Goal: Find specific page/section: Find specific page/section

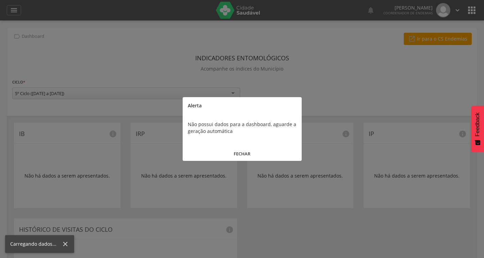
click at [244, 153] on button "FECHAR" at bounding box center [242, 153] width 119 height 15
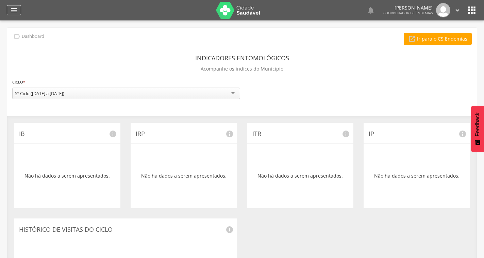
click at [15, 12] on icon "" at bounding box center [14, 10] width 8 height 8
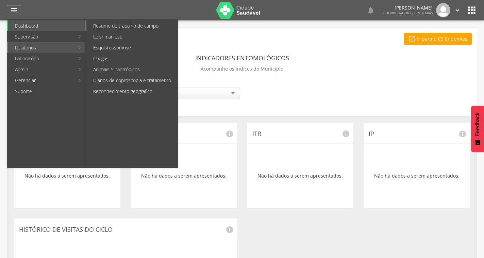
click at [138, 25] on link "Resumo do trabalho de campo" at bounding box center [132, 25] width 92 height 11
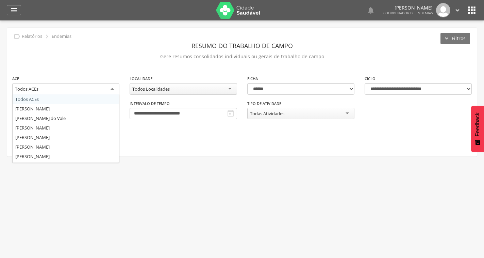
click at [85, 92] on div "Todos ACEs" at bounding box center [65, 89] width 107 height 12
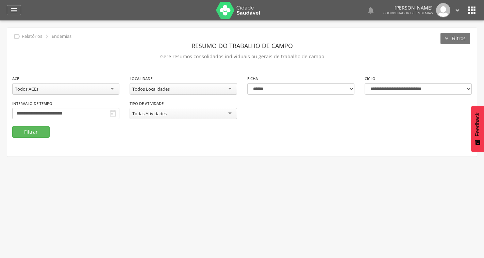
click at [104, 36] on div "**********" at bounding box center [242, 92] width 470 height 129
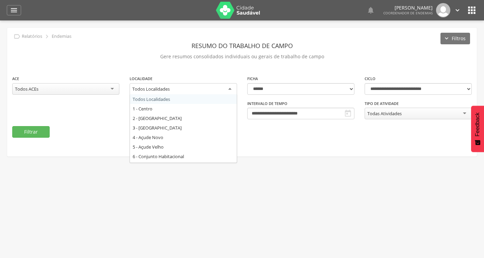
click at [200, 92] on div "Todos Localidades" at bounding box center [183, 89] width 107 height 12
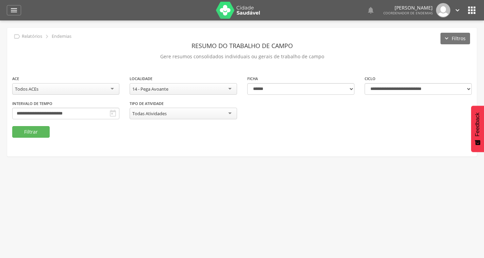
click at [115, 113] on icon "" at bounding box center [113, 113] width 8 height 8
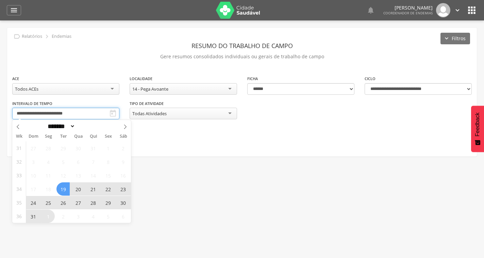
click at [93, 113] on input "**********" at bounding box center [65, 114] width 107 height 12
click at [48, 201] on span "25" at bounding box center [48, 202] width 13 height 13
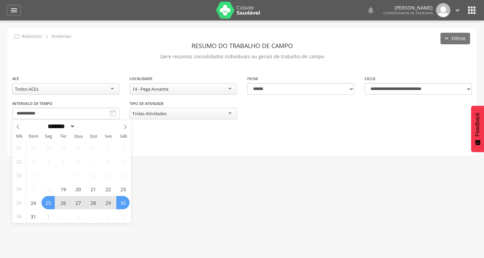
click at [123, 205] on span "30" at bounding box center [122, 202] width 13 height 13
type input "**********"
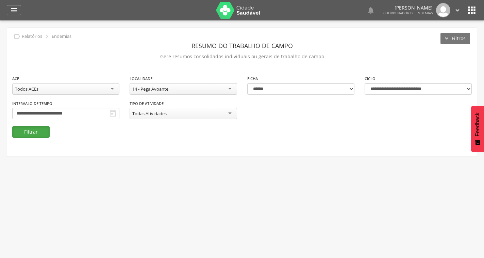
click at [44, 131] on button "Filtrar" at bounding box center [30, 132] width 37 height 12
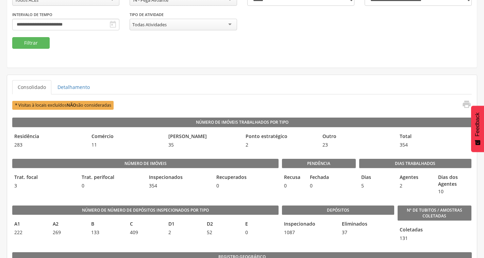
scroll to position [136, 0]
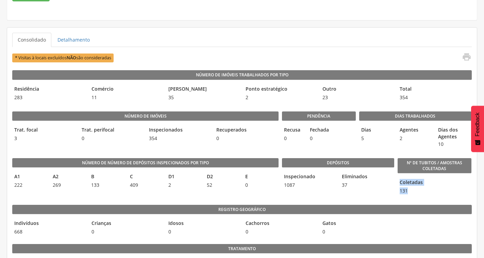
drag, startPoint x: 401, startPoint y: 192, endPoint x: 396, endPoint y: 192, distance: 4.4
click at [396, 192] on div "Número de Número de Depósitos Inspecionados por Tipo A1 222 A2 269 B 133 C 409 …" at bounding box center [242, 174] width 460 height 47
click at [443, 179] on div "Coletadas 131" at bounding box center [435, 186] width 74 height 19
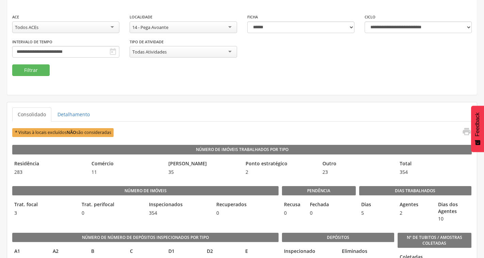
scroll to position [0, 0]
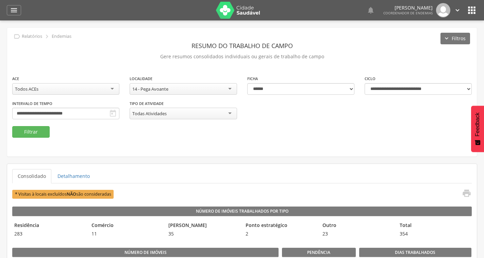
click at [184, 113] on div "Todas Atividades" at bounding box center [183, 114] width 107 height 12
click at [395, 141] on div "**********" at bounding box center [242, 92] width 470 height 129
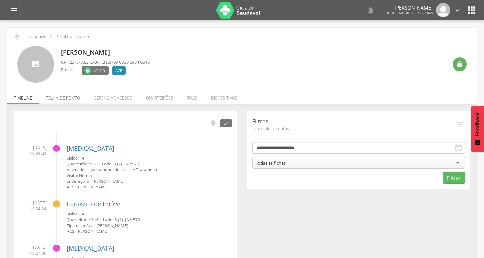
click at [60, 101] on li "Folha de ponto" at bounding box center [63, 96] width 48 height 16
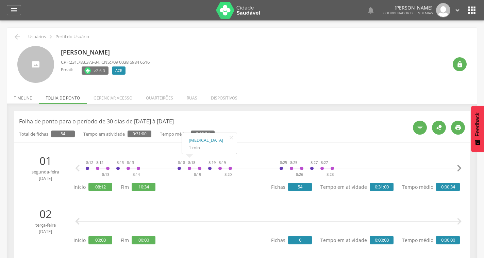
click at [20, 98] on li "Timeline" at bounding box center [23, 96] width 32 height 16
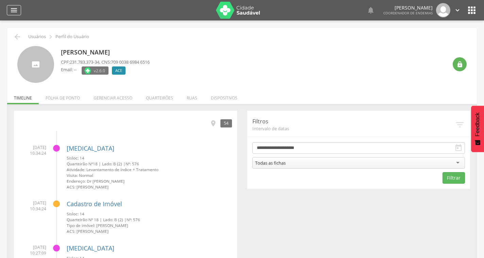
click at [18, 8] on icon "" at bounding box center [14, 10] width 8 height 8
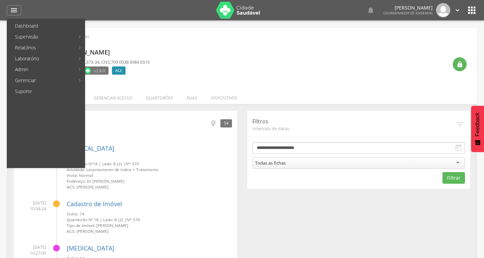
click at [123, 37] on link "Análise de amostras" at bounding box center [124, 36] width 77 height 11
type input "**********"
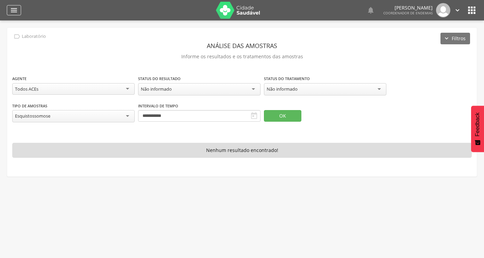
click at [13, 8] on icon "" at bounding box center [14, 10] width 8 height 8
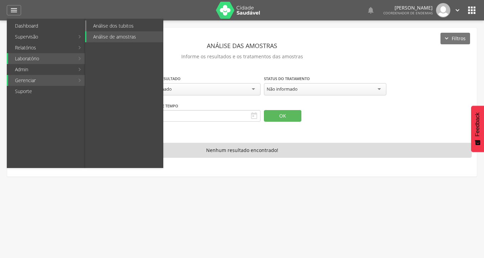
click at [117, 25] on link "Análise dos tubitos" at bounding box center [124, 25] width 77 height 11
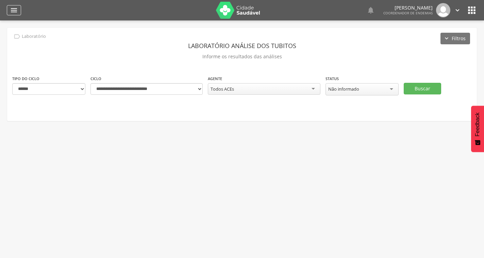
click at [14, 11] on icon "" at bounding box center [14, 10] width 8 height 8
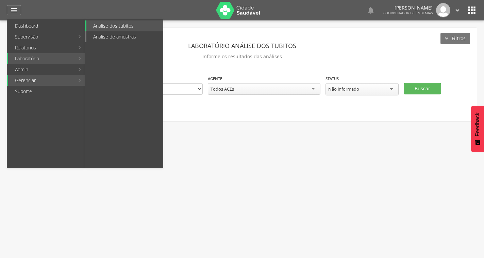
click at [106, 37] on link "Análise de amostras" at bounding box center [124, 36] width 77 height 11
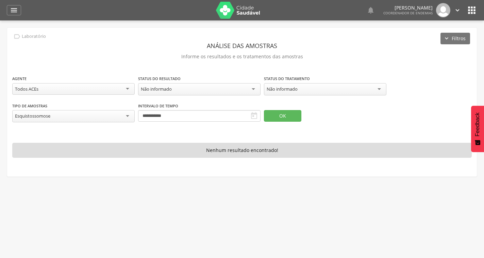
click at [122, 88] on div "Todos ACEs" at bounding box center [73, 89] width 123 height 12
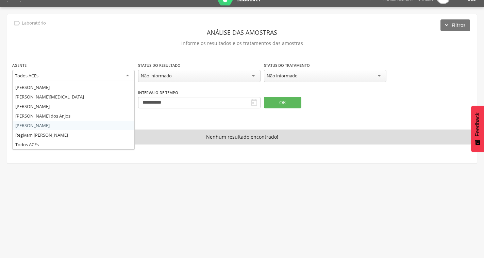
scroll to position [20, 0]
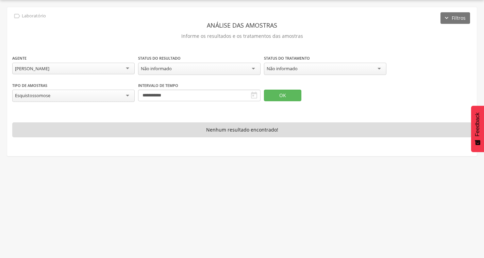
click at [255, 68] on div "Não informado" at bounding box center [199, 69] width 123 height 12
click at [139, 22] on header "Análise das amostras" at bounding box center [242, 25] width 460 height 12
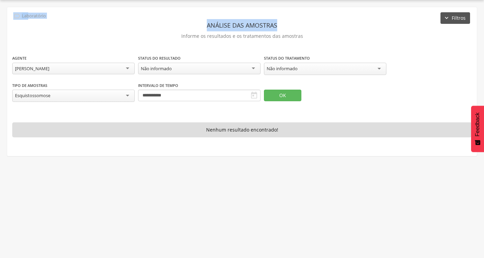
drag, startPoint x: 447, startPoint y: 12, endPoint x: 451, endPoint y: 22, distance: 11.1
click at [447, 17] on div "**********" at bounding box center [242, 81] width 470 height 149
click at [451, 22] on button "Filtros" at bounding box center [456, 18] width 30 height 12
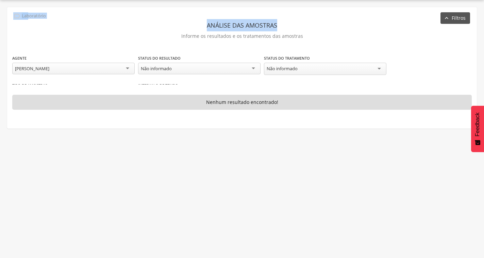
click at [450, 19] on button "Filtros" at bounding box center [456, 18] width 30 height 12
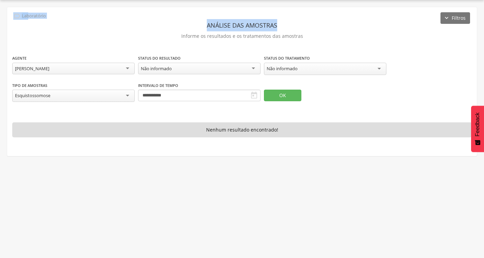
click at [138, 25] on header "Análise das amostras" at bounding box center [242, 25] width 460 height 12
click at [228, 68] on div "Não informado" at bounding box center [199, 69] width 123 height 12
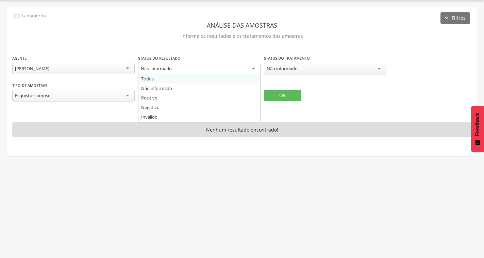
click at [155, 33] on p "Informe os resultados e os tratamentos das amostras" at bounding box center [242, 36] width 460 height 10
click at [124, 97] on div "Esquistossomose" at bounding box center [73, 96] width 123 height 12
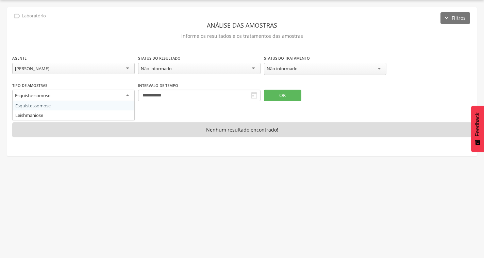
click at [190, 113] on div "**********" at bounding box center [242, 81] width 470 height 149
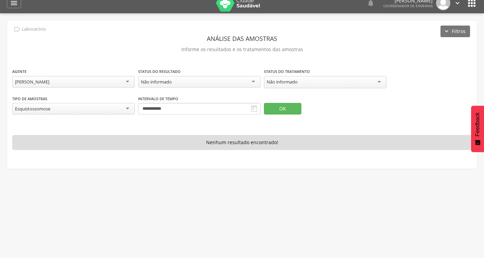
scroll to position [0, 0]
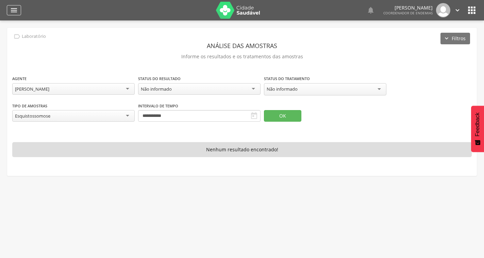
click at [13, 12] on icon "" at bounding box center [14, 10] width 8 height 8
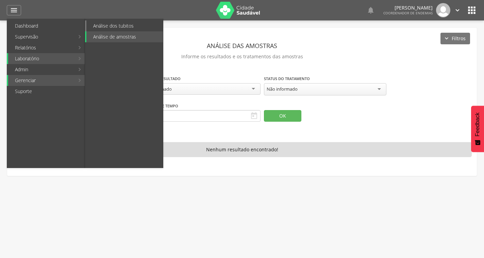
click at [117, 26] on link "Análise dos tubitos" at bounding box center [124, 25] width 77 height 11
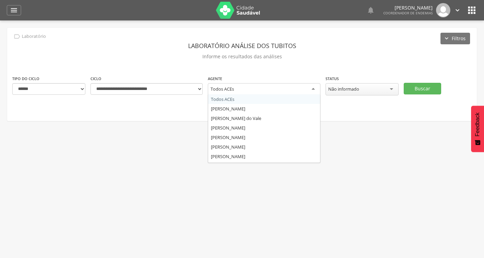
click at [310, 91] on div "Todos ACEs" at bounding box center [264, 89] width 112 height 12
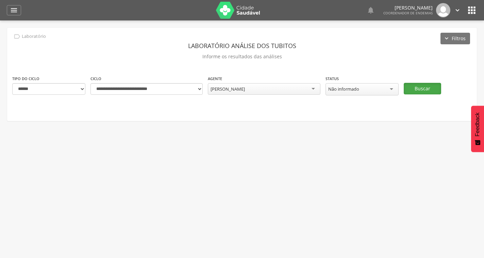
click at [432, 85] on button "Buscar" at bounding box center [422, 89] width 37 height 12
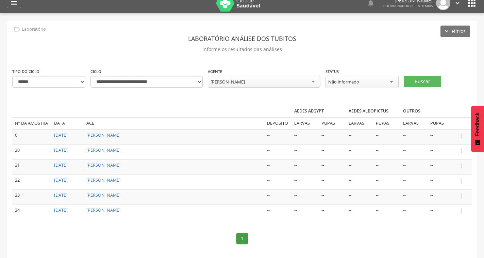
scroll to position [0, 0]
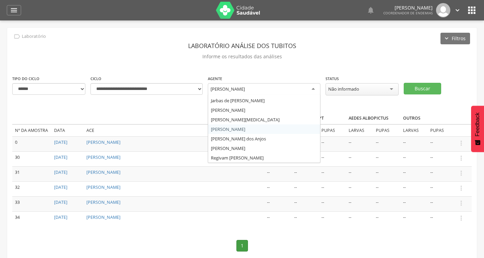
click at [233, 90] on div "[PERSON_NAME]" at bounding box center [228, 89] width 34 height 6
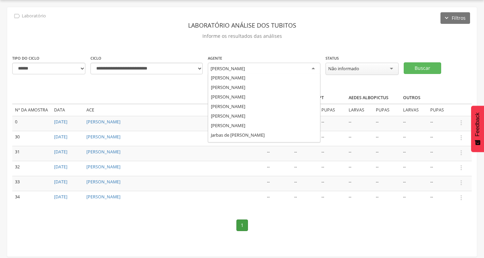
scroll to position [16, 0]
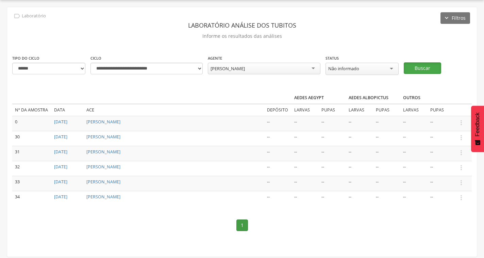
click at [421, 69] on button "Buscar" at bounding box center [422, 68] width 37 height 12
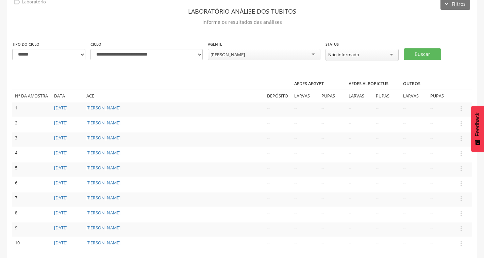
scroll to position [79, 0]
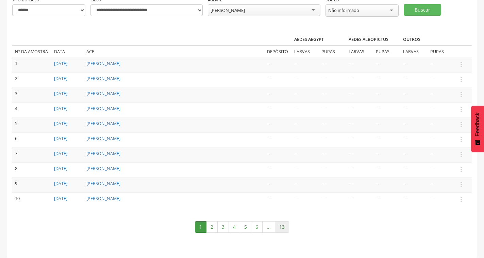
click at [285, 224] on link "13" at bounding box center [282, 227] width 14 height 12
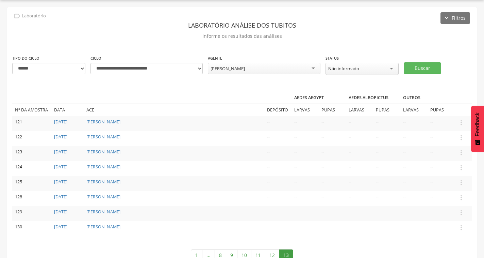
scroll to position [49, 0]
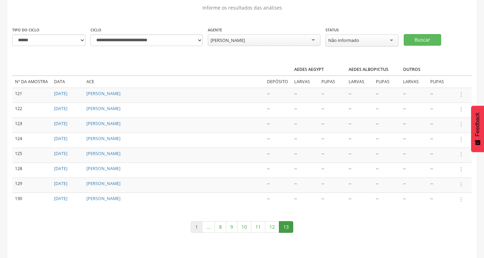
click at [197, 228] on link "1" at bounding box center [197, 227] width 12 height 12
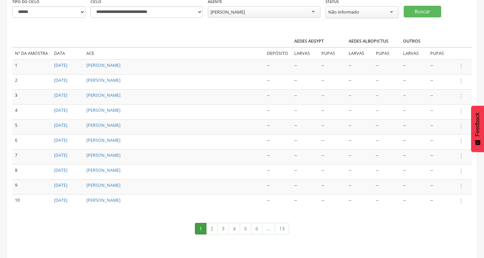
scroll to position [79, 0]
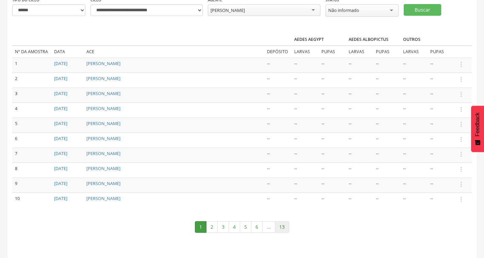
click at [280, 225] on link "13" at bounding box center [282, 227] width 14 height 12
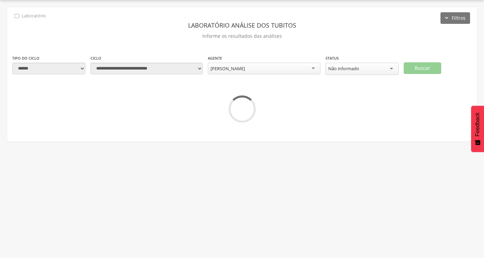
scroll to position [49, 0]
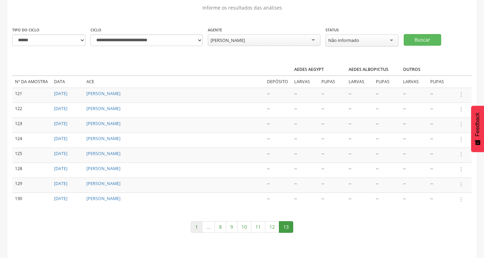
click at [197, 226] on link "1" at bounding box center [197, 227] width 12 height 12
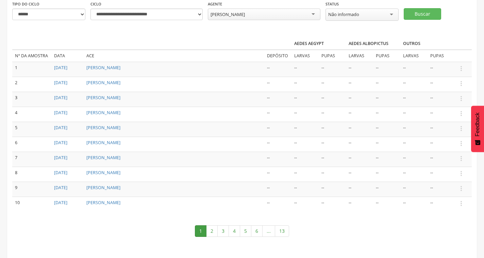
scroll to position [79, 0]
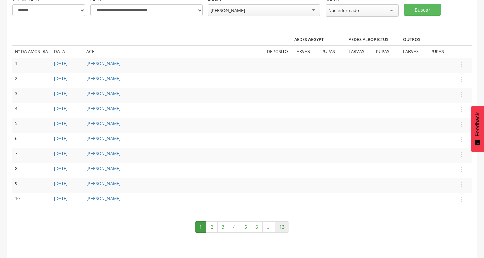
click at [283, 228] on link "13" at bounding box center [282, 227] width 14 height 12
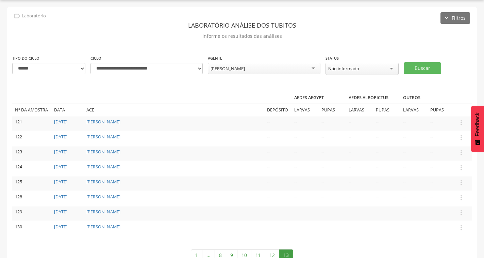
scroll to position [49, 0]
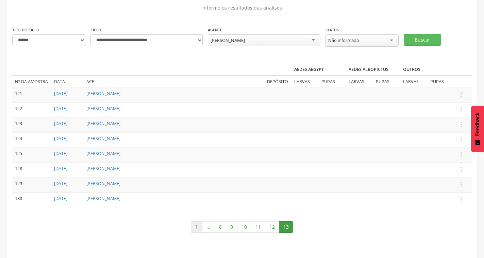
click at [198, 230] on link "1" at bounding box center [197, 227] width 12 height 12
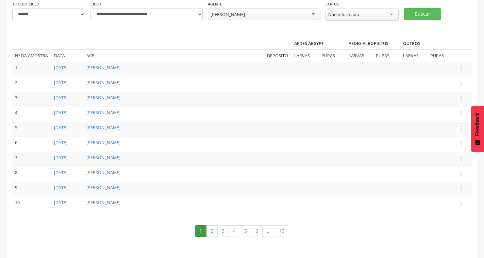
scroll to position [79, 0]
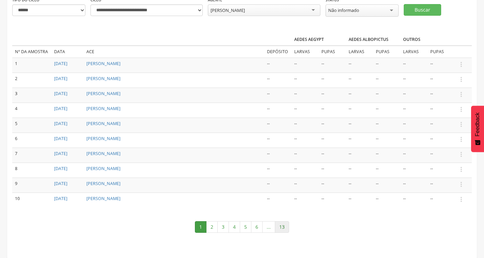
click at [281, 230] on link "13" at bounding box center [282, 227] width 14 height 12
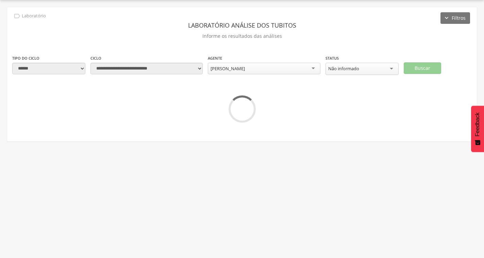
scroll to position [49, 0]
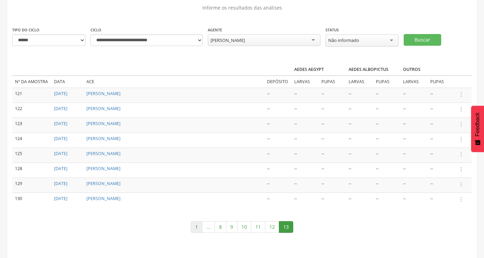
click at [194, 227] on link "1" at bounding box center [197, 227] width 12 height 12
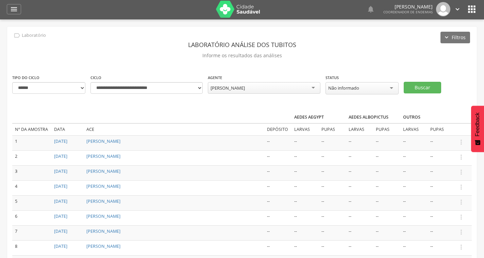
scroll to position [0, 0]
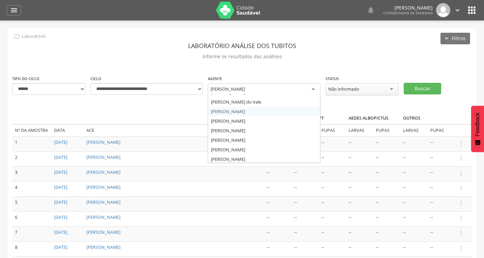
click at [273, 87] on div "[PERSON_NAME]" at bounding box center [264, 89] width 112 height 12
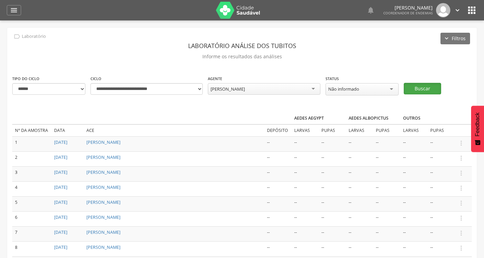
click at [419, 87] on button "Buscar" at bounding box center [422, 89] width 37 height 12
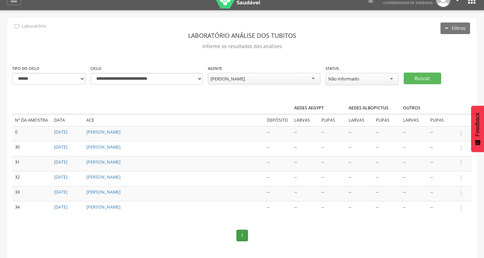
scroll to position [20, 0]
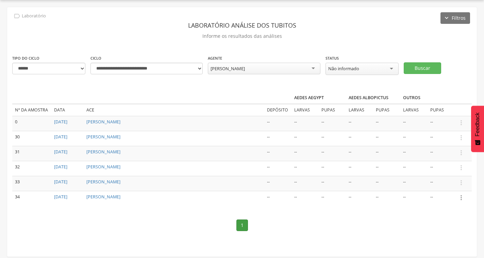
click at [461, 199] on icon "" at bounding box center [461, 197] width 7 height 7
click at [380, 81] on div "**********" at bounding box center [242, 131] width 470 height 249
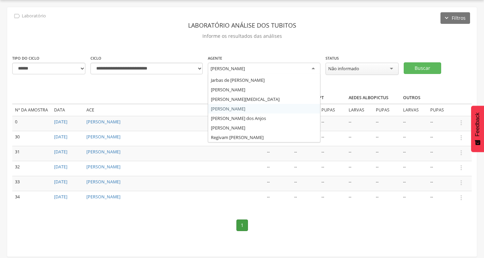
click at [269, 65] on div "[PERSON_NAME]" at bounding box center [264, 69] width 112 height 12
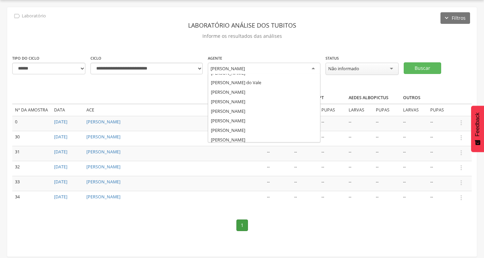
scroll to position [0, 0]
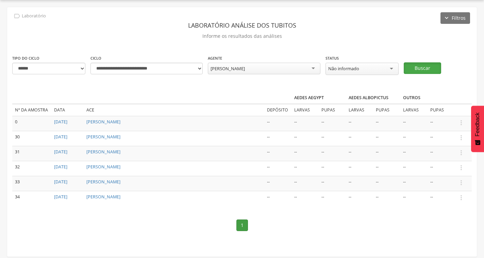
click at [435, 70] on button "Buscar" at bounding box center [422, 68] width 37 height 12
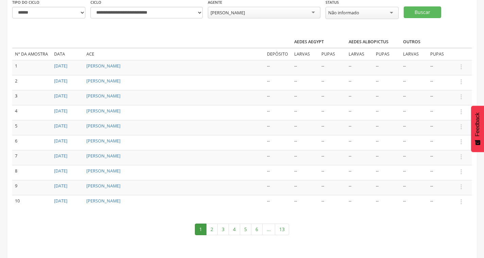
scroll to position [79, 0]
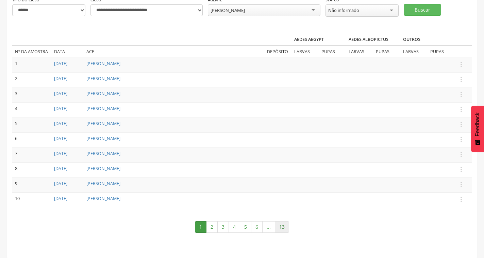
click at [283, 226] on link "13" at bounding box center [282, 227] width 14 height 12
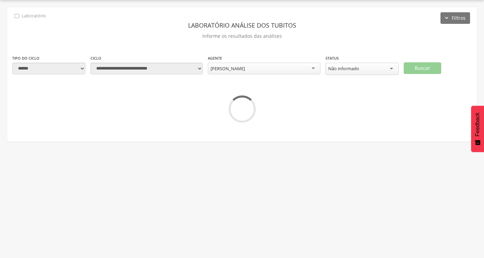
scroll to position [49, 0]
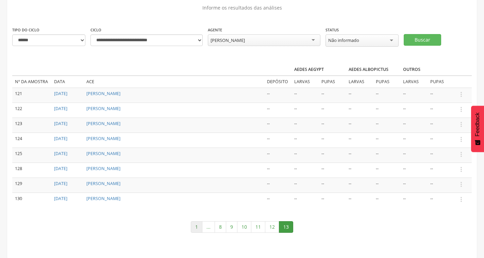
click at [195, 229] on link "1" at bounding box center [197, 227] width 12 height 12
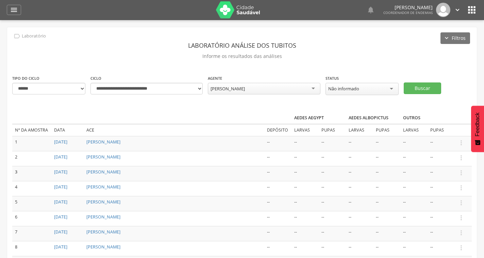
scroll to position [0, 0]
click at [13, 11] on icon "" at bounding box center [14, 10] width 8 height 8
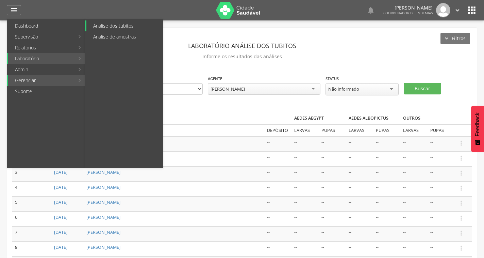
click at [125, 27] on link "Análise dos tubitos" at bounding box center [124, 25] width 77 height 11
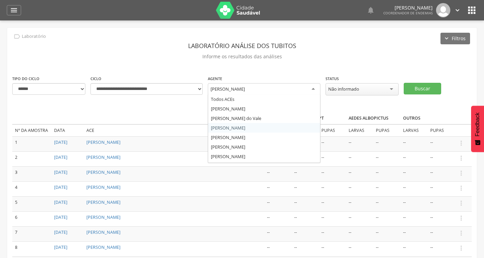
click at [303, 86] on div "[PERSON_NAME]" at bounding box center [264, 89] width 112 height 12
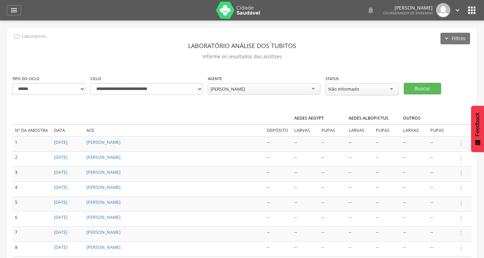
click at [308, 63] on div "**********" at bounding box center [242, 182] width 470 height 309
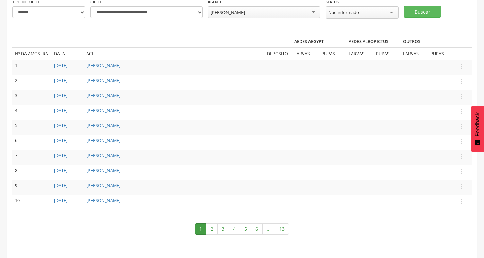
scroll to position [79, 0]
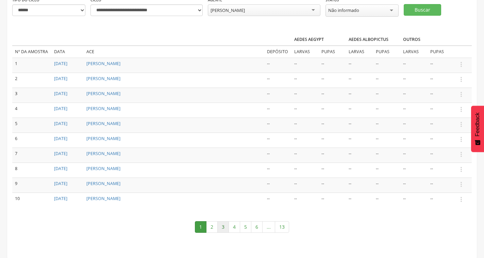
click at [226, 227] on link "3" at bounding box center [224, 227] width 12 height 12
click at [267, 227] on link "8" at bounding box center [268, 227] width 12 height 12
click at [318, 228] on link "13" at bounding box center [314, 227] width 14 height 12
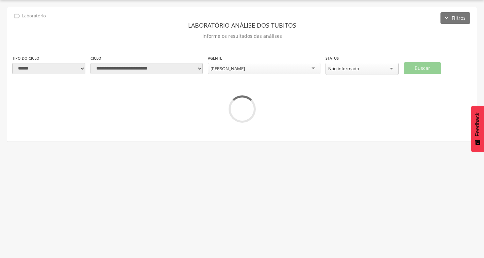
scroll to position [49, 0]
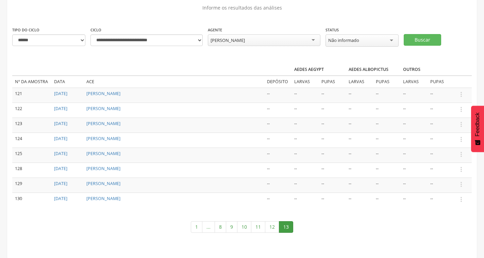
click at [190, 228] on nav "1 ... 8 9 10 11 12 13" at bounding box center [242, 226] width 460 height 25
click at [194, 229] on link "1" at bounding box center [197, 227] width 12 height 12
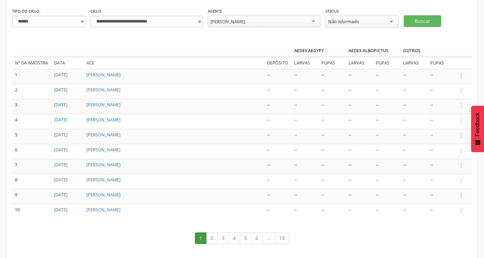
scroll to position [79, 0]
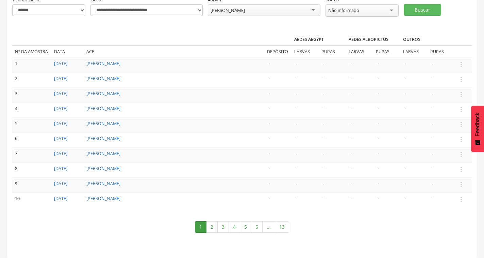
click at [249, 224] on link "5" at bounding box center [246, 227] width 12 height 12
click at [178, 228] on link "1" at bounding box center [177, 227] width 12 height 12
click at [281, 226] on link "13" at bounding box center [282, 227] width 14 height 12
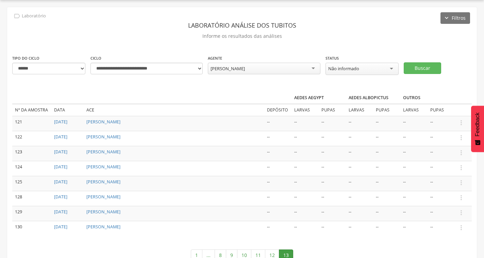
scroll to position [49, 0]
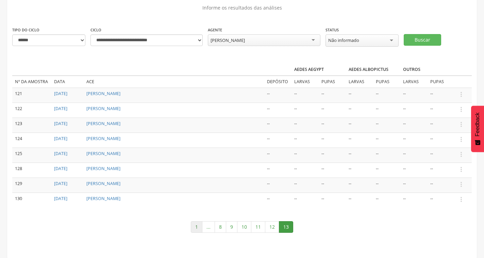
click at [199, 230] on link "1" at bounding box center [197, 227] width 12 height 12
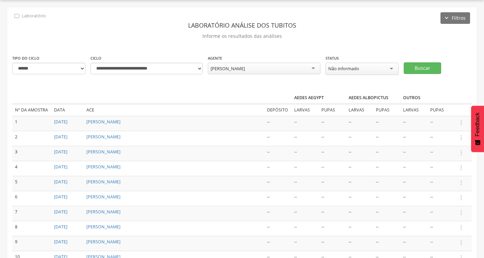
scroll to position [79, 0]
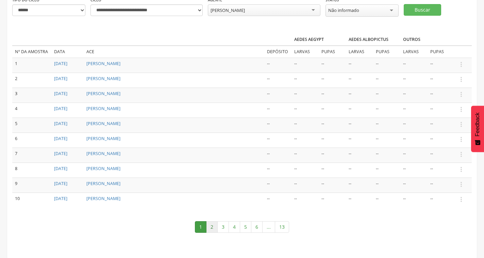
click at [211, 227] on link "2" at bounding box center [212, 227] width 12 height 12
click at [192, 228] on link "1" at bounding box center [196, 227] width 12 height 12
click at [279, 230] on link "13" at bounding box center [282, 227] width 14 height 12
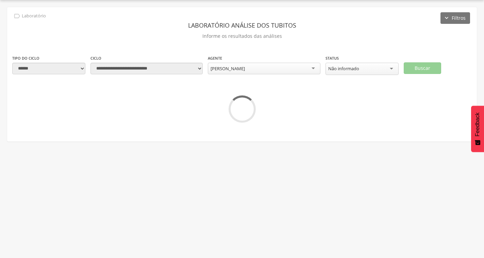
scroll to position [49, 0]
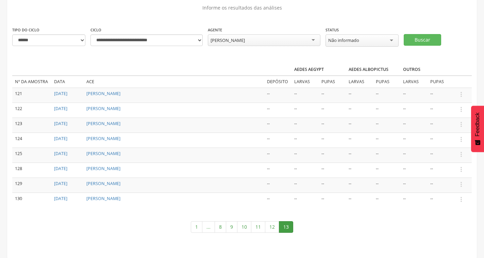
click at [194, 233] on nav "1 ... 8 9 10 11 12 13" at bounding box center [242, 226] width 460 height 25
click at [196, 228] on link "1" at bounding box center [197, 227] width 12 height 12
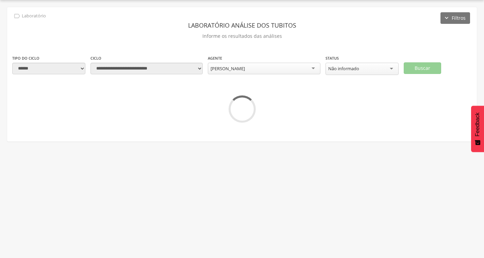
scroll to position [79, 0]
